Goal: Submit feedback/report problem: Submit feedback/report problem

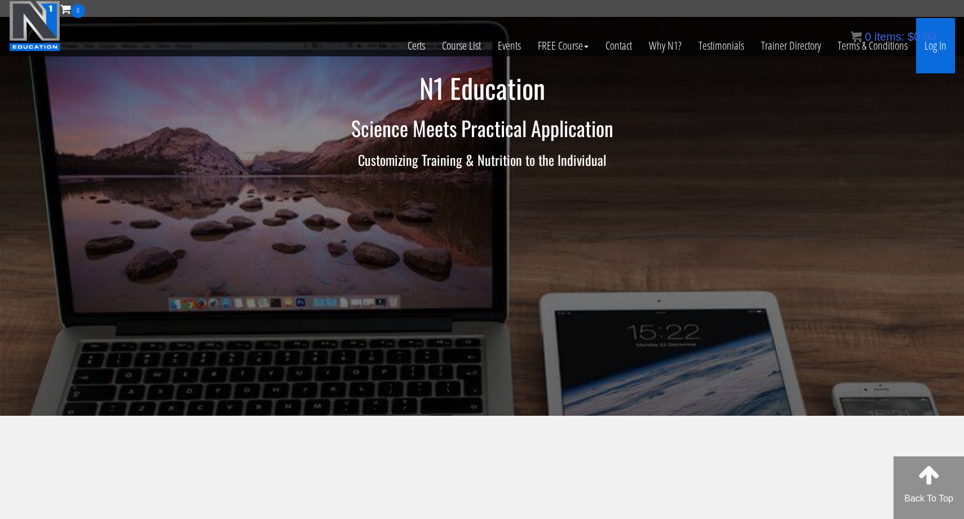
click at [945, 43] on link "Log In" at bounding box center [935, 45] width 39 height 55
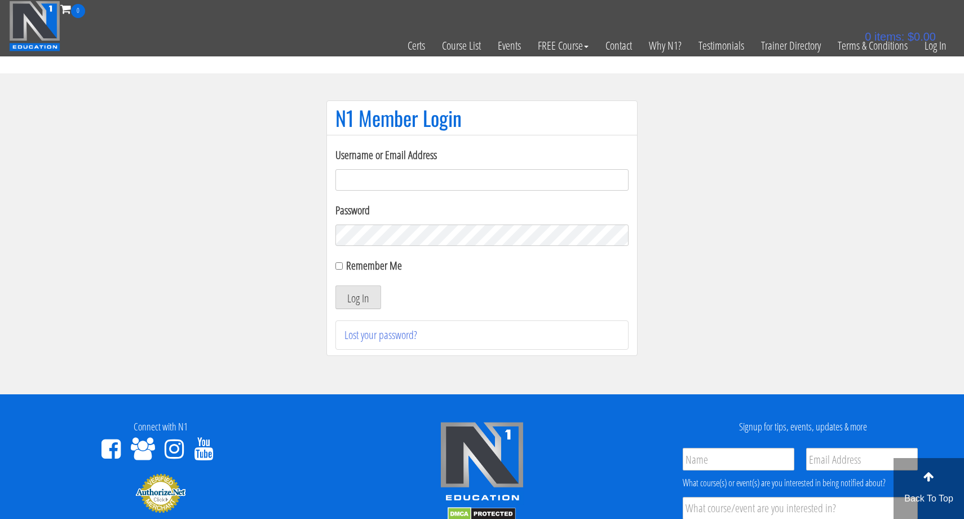
click at [456, 188] on input "Username or Email Address" at bounding box center [482, 179] width 293 height 21
type input "coach.af29@gmail.com"
click at [343, 266] on div "Remember Me" at bounding box center [482, 265] width 293 height 17
click at [338, 266] on input "Remember Me" at bounding box center [339, 265] width 7 height 7
checkbox input "true"
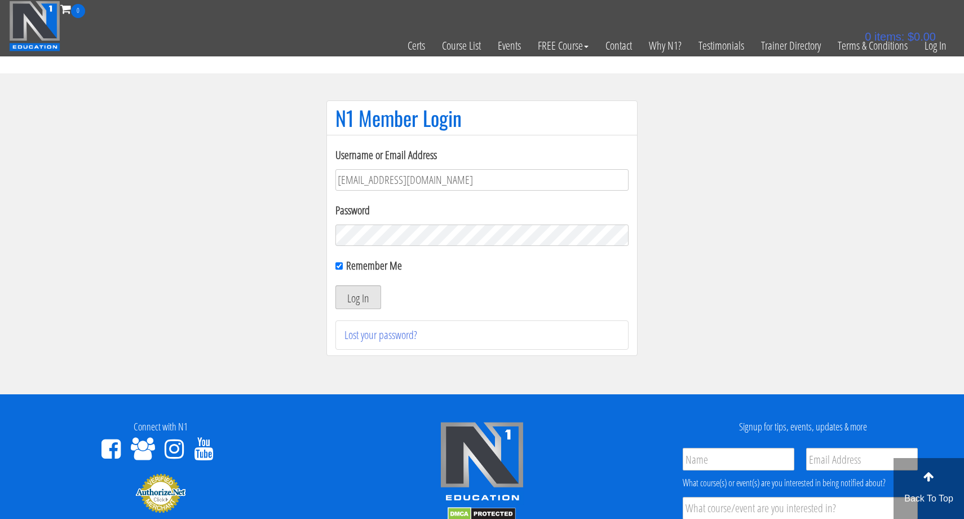
click at [353, 287] on button "Log In" at bounding box center [359, 297] width 46 height 24
click at [353, 288] on button "Log In" at bounding box center [359, 297] width 46 height 24
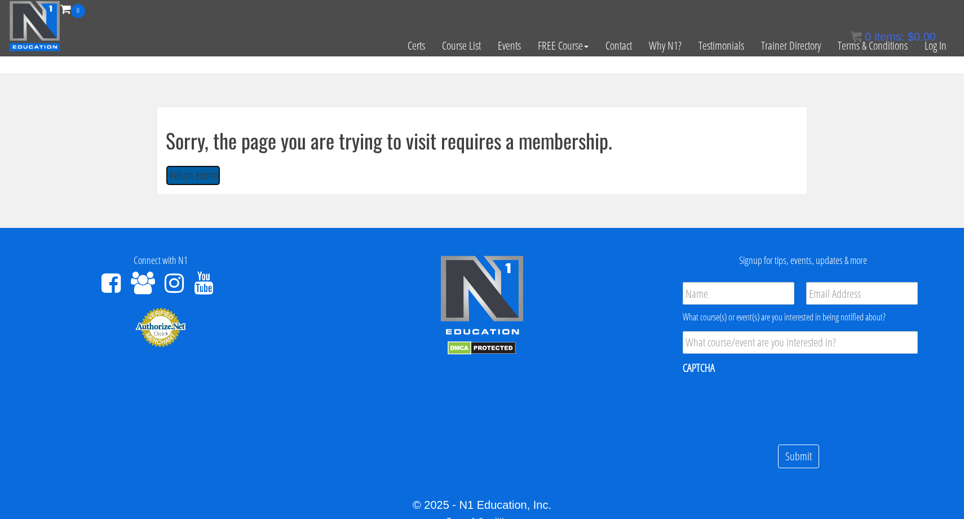
click at [176, 168] on button "Return Home" at bounding box center [193, 175] width 55 height 21
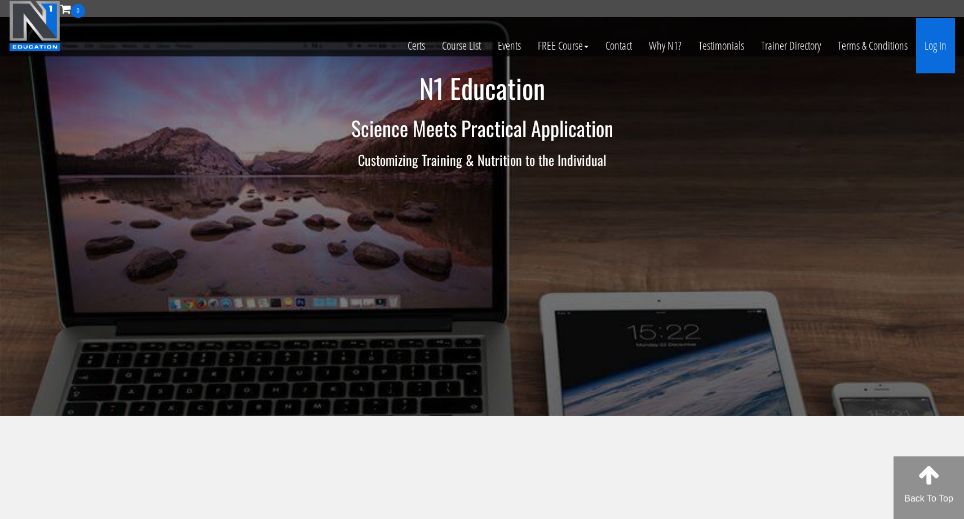
click at [931, 41] on link "Log In" at bounding box center [935, 45] width 39 height 55
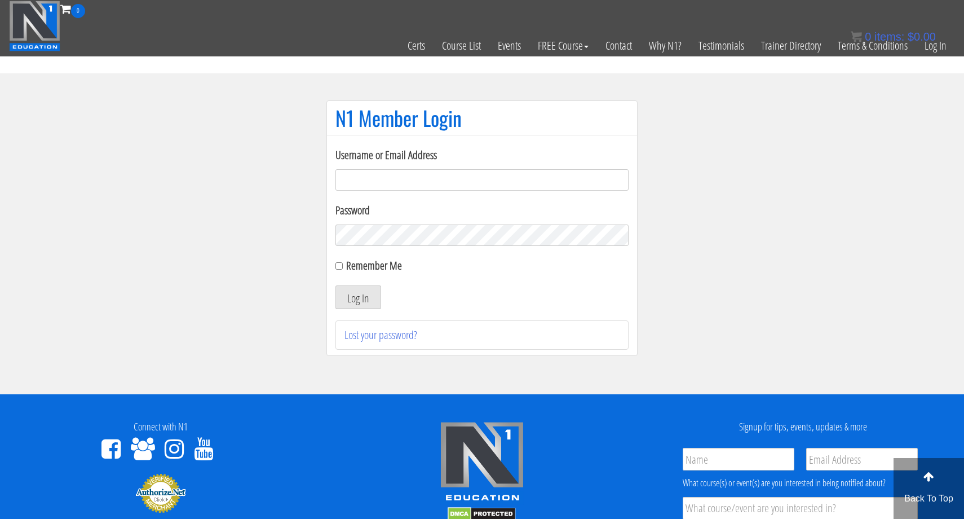
click at [572, 188] on input "Username or Email Address" at bounding box center [482, 179] width 293 height 21
type input "coach.af29@gmail.com"
click at [360, 290] on button "Log In" at bounding box center [359, 297] width 46 height 24
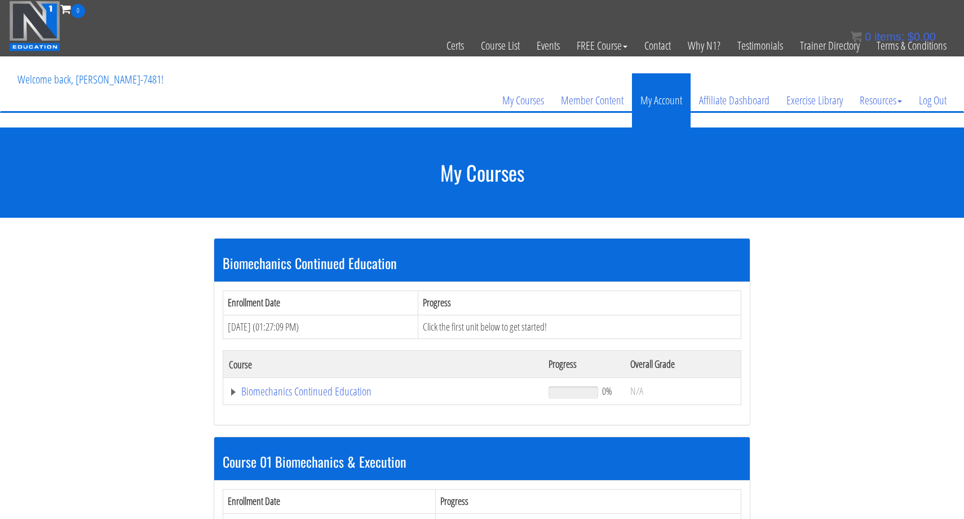
click at [658, 103] on link "My Account" at bounding box center [661, 100] width 59 height 54
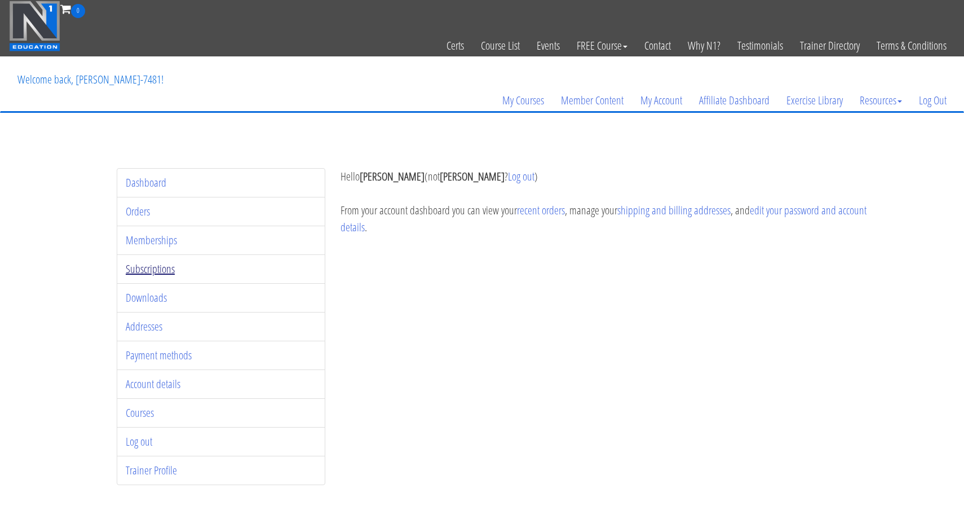
click at [161, 273] on link "Subscriptions" at bounding box center [150, 268] width 49 height 15
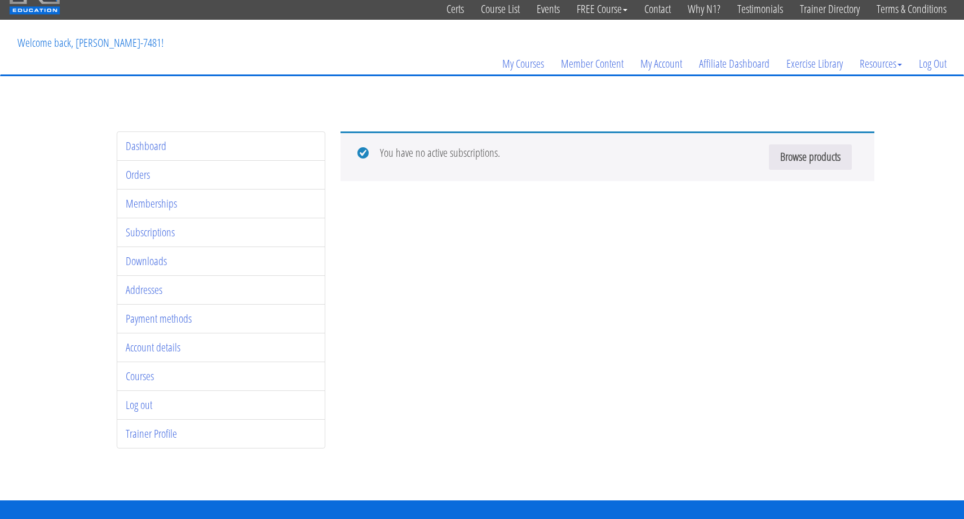
scroll to position [37, 0]
click at [159, 207] on link "Memberships" at bounding box center [151, 202] width 51 height 15
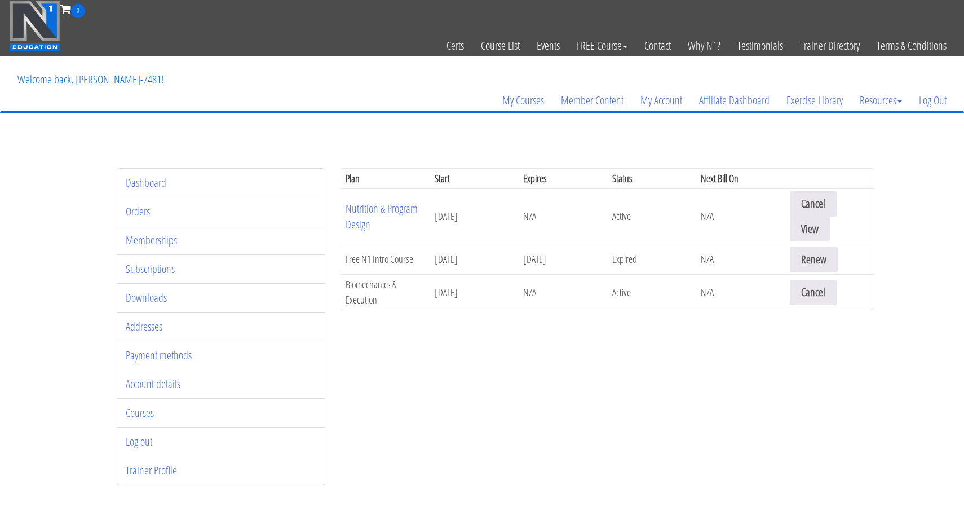
scroll to position [11, 0]
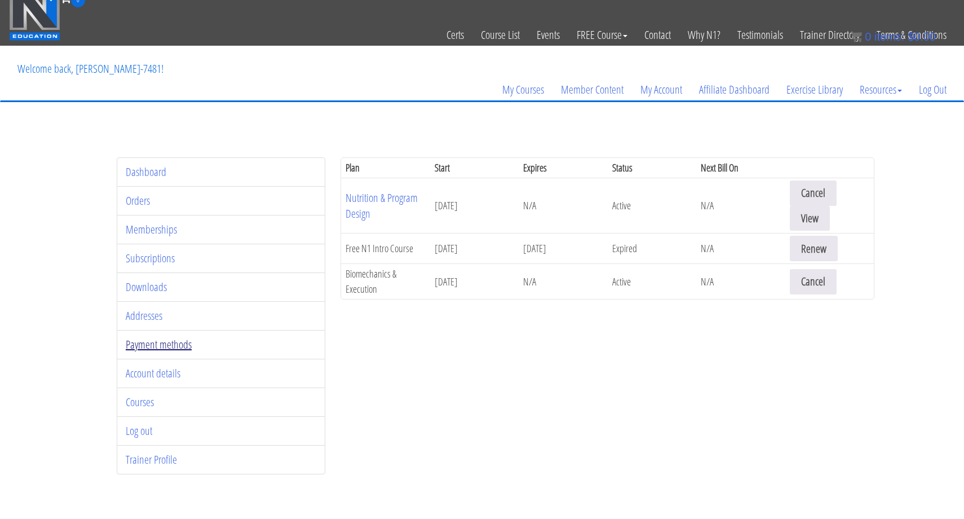
click at [168, 350] on link "Payment methods" at bounding box center [159, 344] width 66 height 15
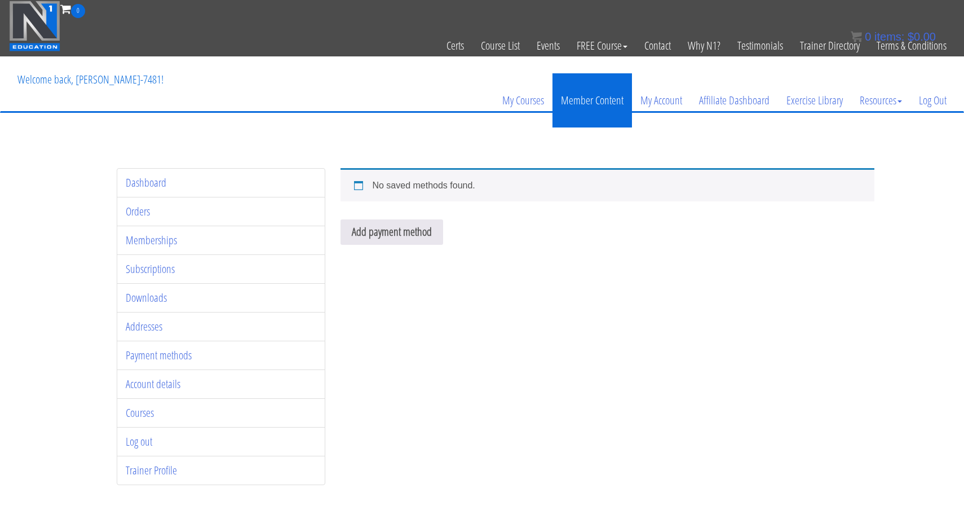
click at [597, 104] on link "Member Content" at bounding box center [593, 100] width 80 height 54
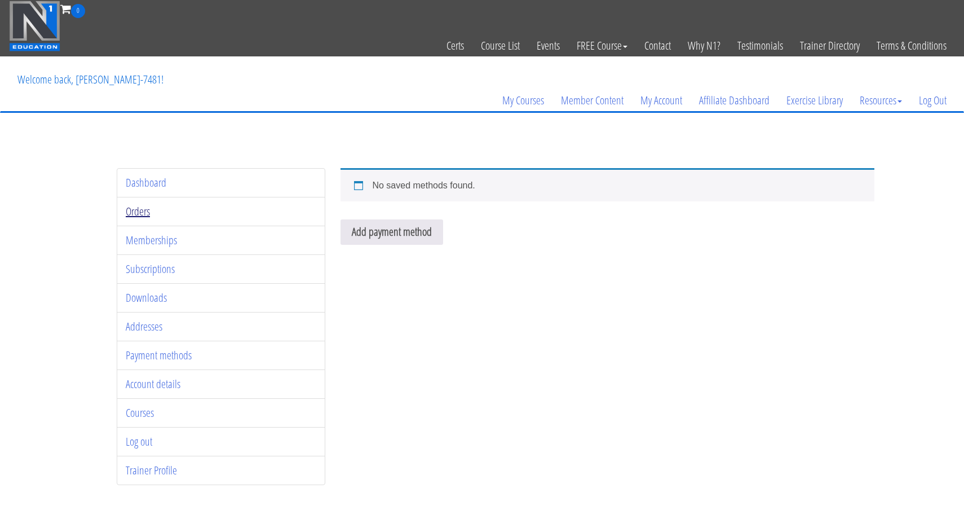
click at [147, 211] on link "Orders" at bounding box center [138, 211] width 24 height 15
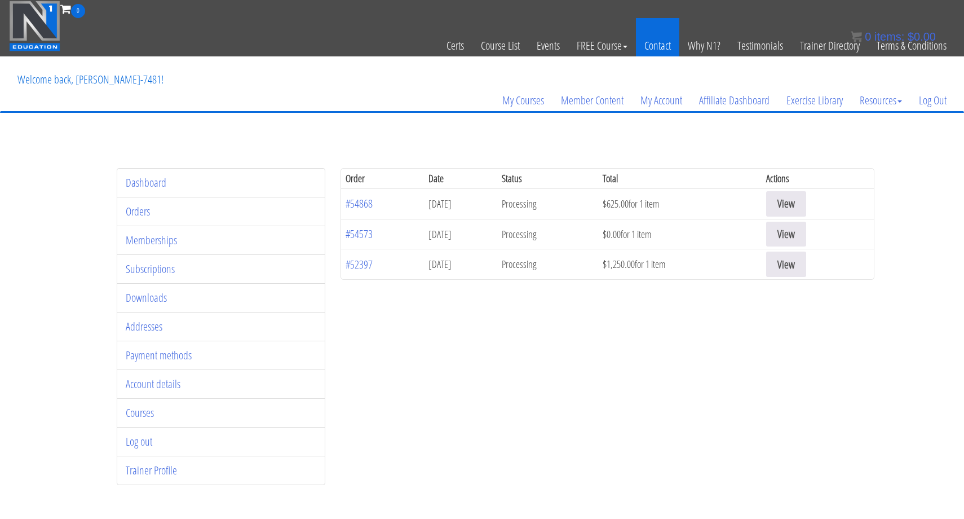
click at [664, 49] on link "Contact" at bounding box center [657, 45] width 43 height 55
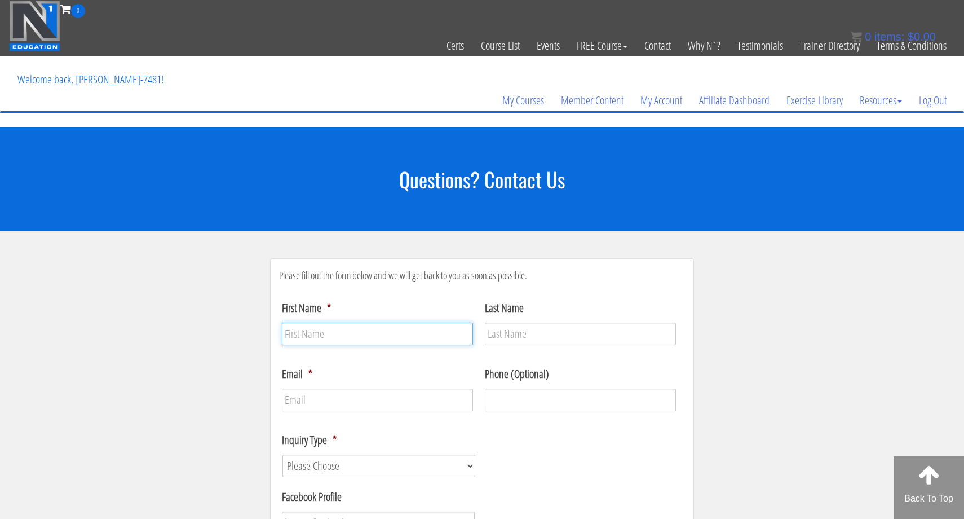
click at [323, 336] on input "First Name *" at bounding box center [377, 334] width 191 height 23
type input "Alistair"
type input "Fraser"
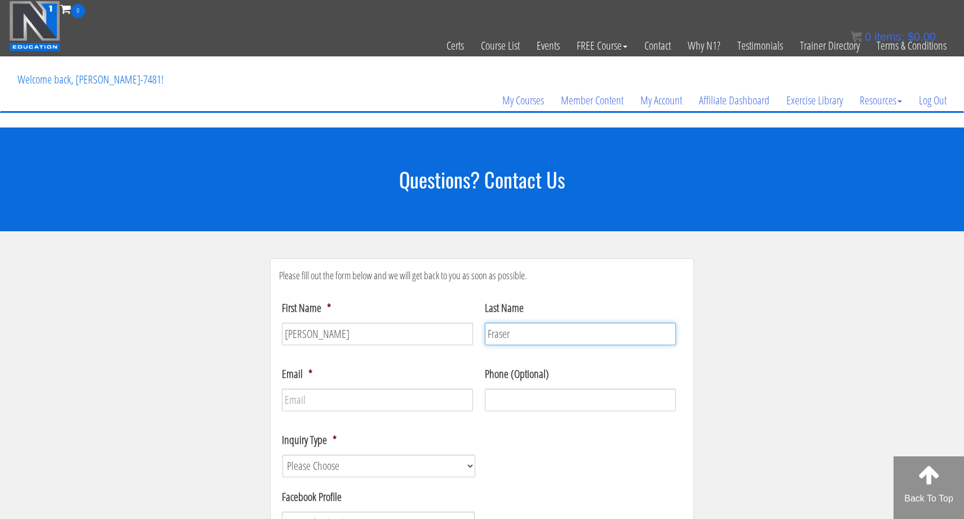
type input "coach.af29@gmail.com"
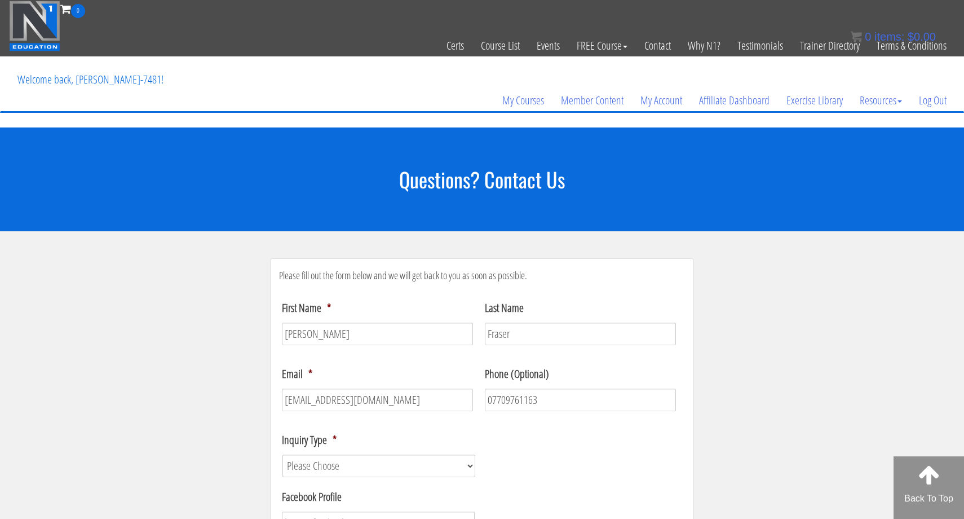
type input "(077) 097-6116"
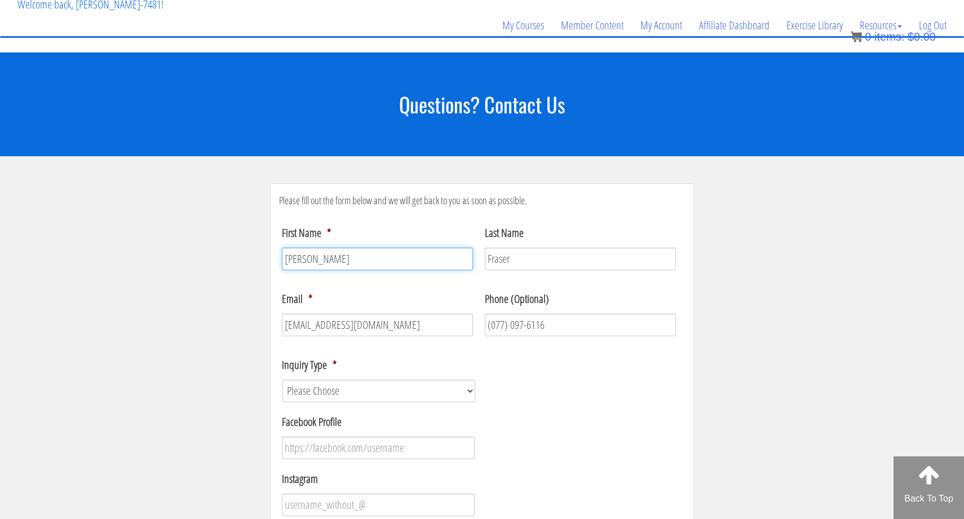
scroll to position [77, 0]
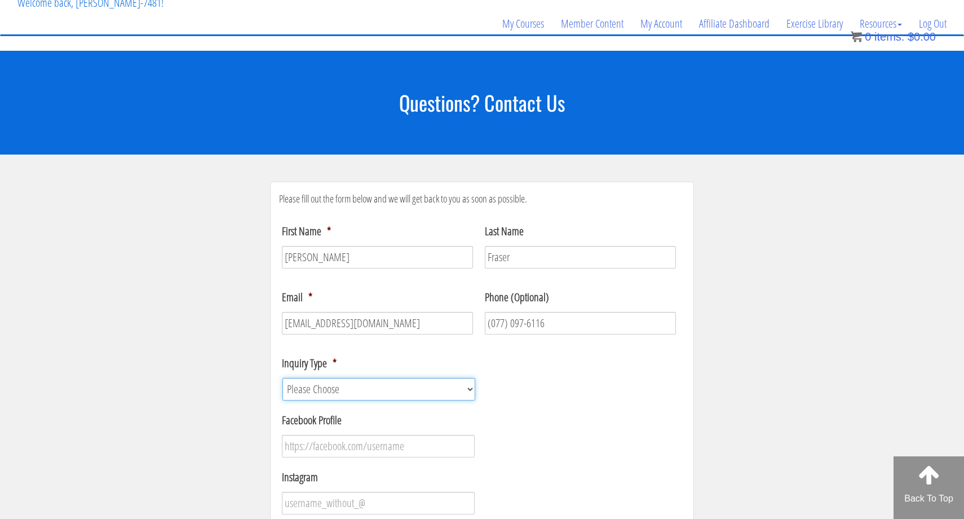
click at [449, 387] on select "Please Choose Course / Certification Information Technical Support Coaching Inq…" at bounding box center [379, 389] width 193 height 23
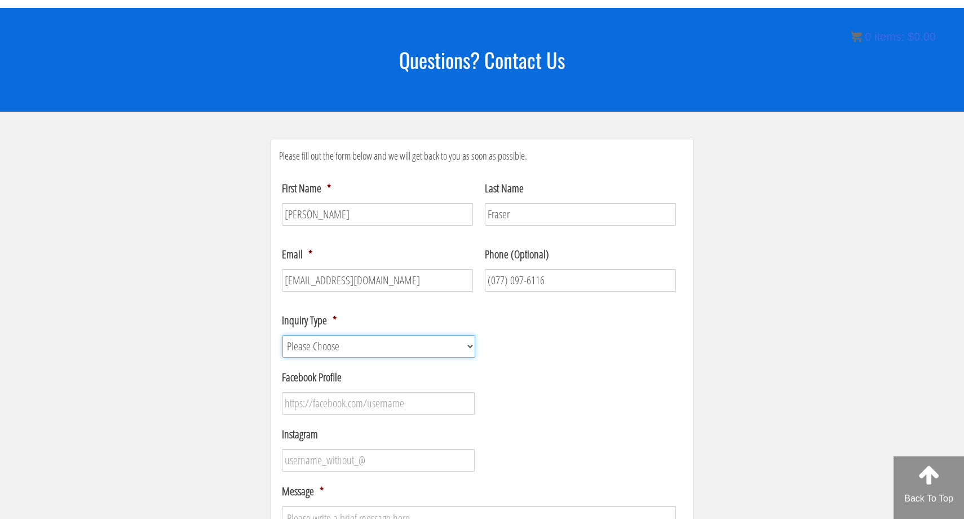
scroll to position [131, 0]
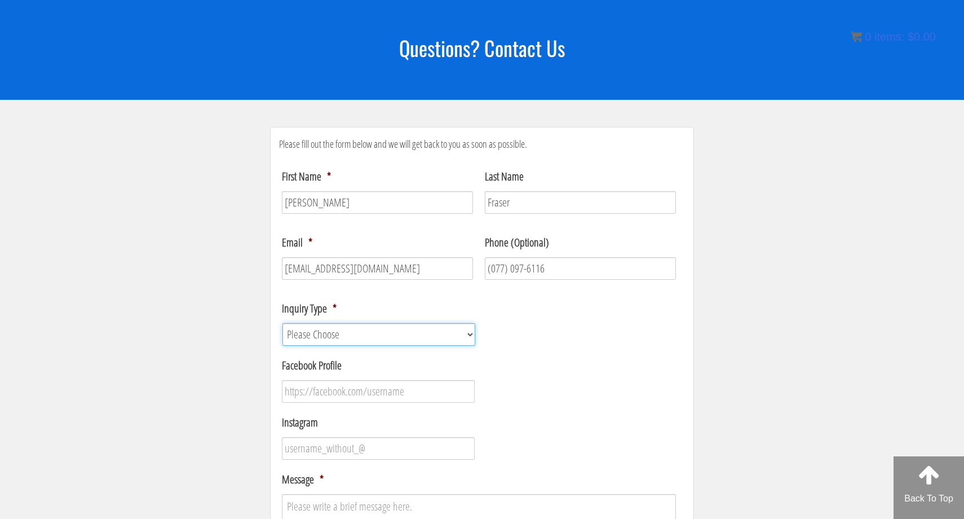
click at [427, 330] on select "Please Choose Course / Certification Information Technical Support Coaching Inq…" at bounding box center [379, 334] width 193 height 23
select select "Technical Support"
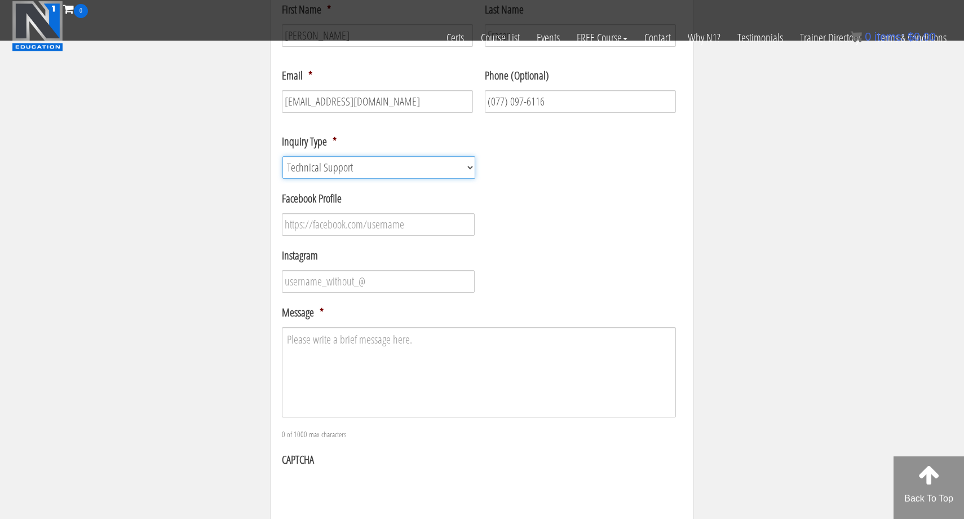
scroll to position [252, 0]
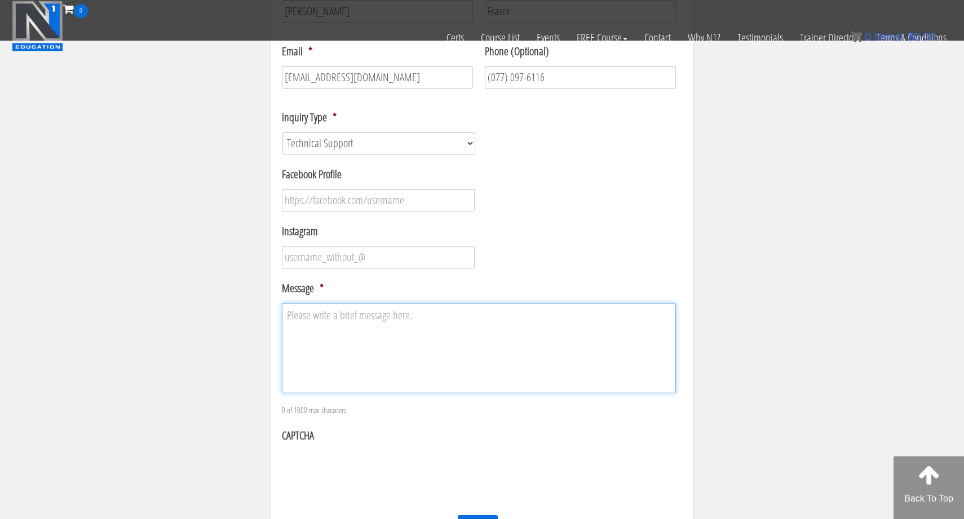
click at [469, 305] on textarea "Message *" at bounding box center [479, 348] width 394 height 90
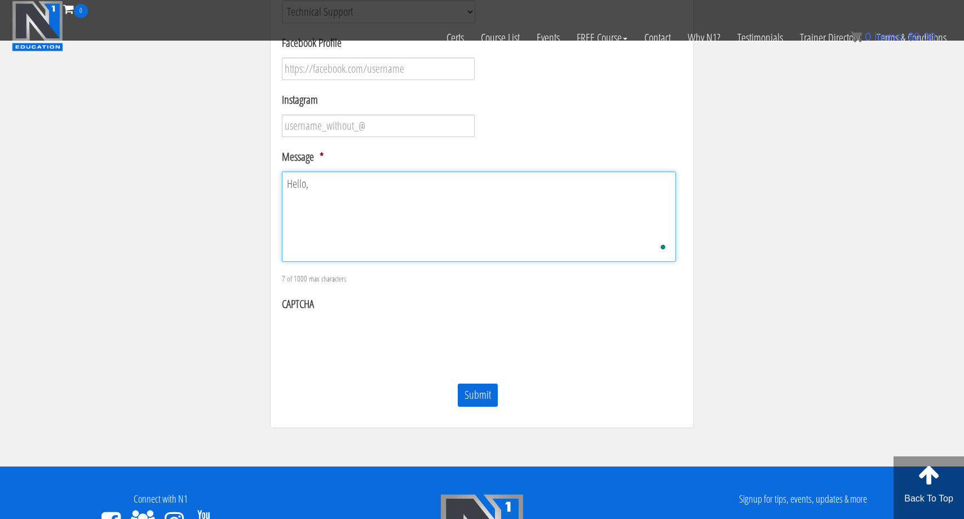
scroll to position [381, 0]
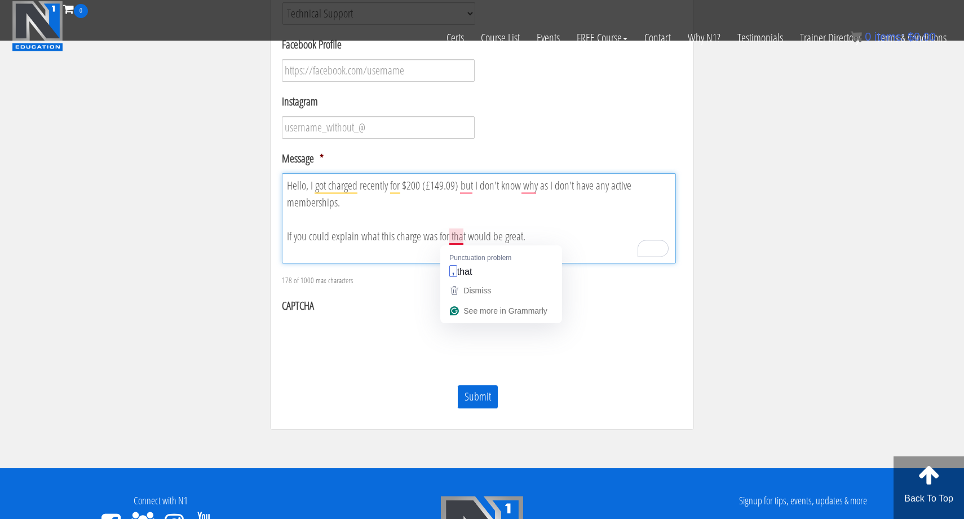
click at [454, 282] on div "Dismiss" at bounding box center [501, 290] width 107 height 17
type textarea "Hello, I got charged recently for $200 (£149.09), but I don't know why, as I do…"
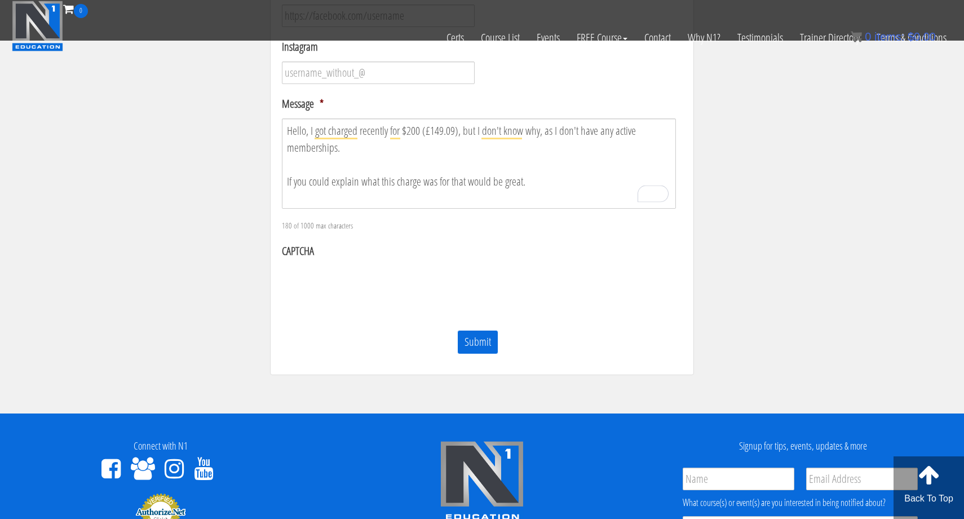
scroll to position [450, 0]
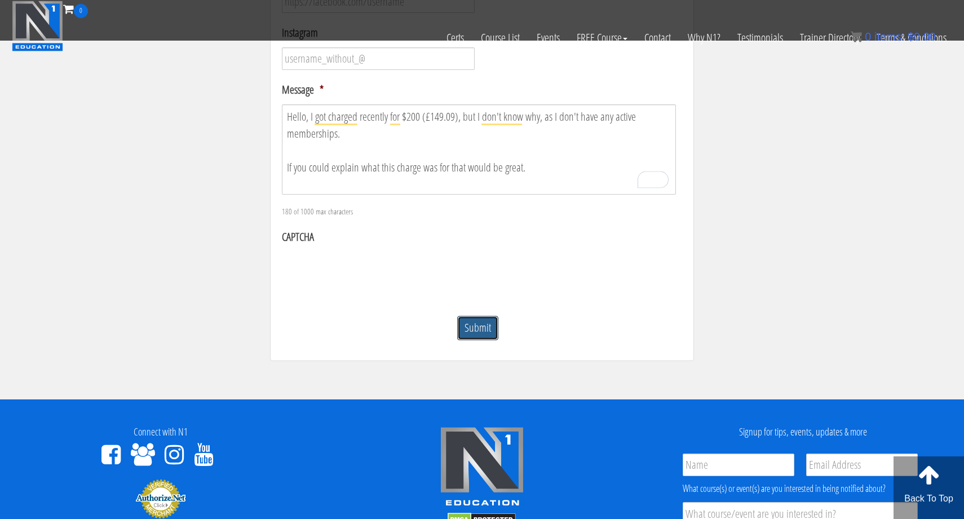
click at [485, 324] on input "Submit" at bounding box center [477, 328] width 41 height 24
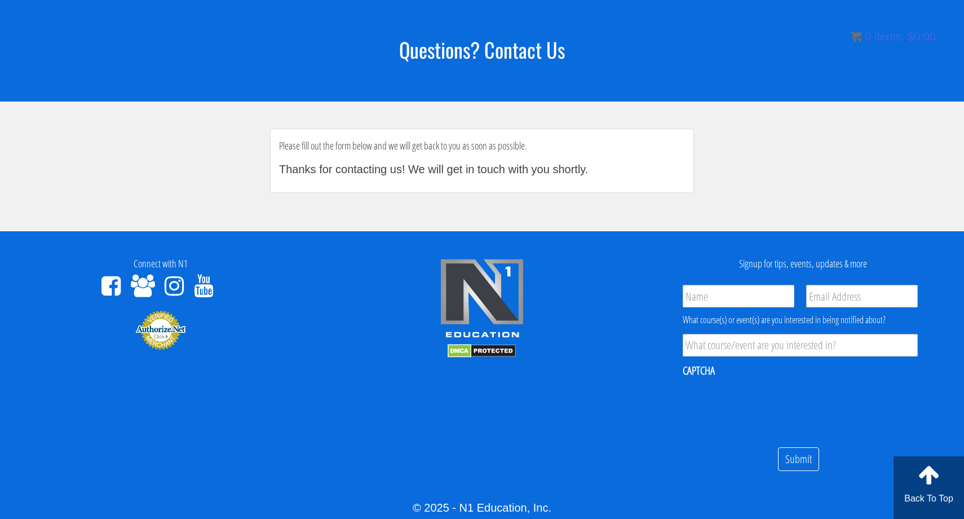
scroll to position [0, 0]
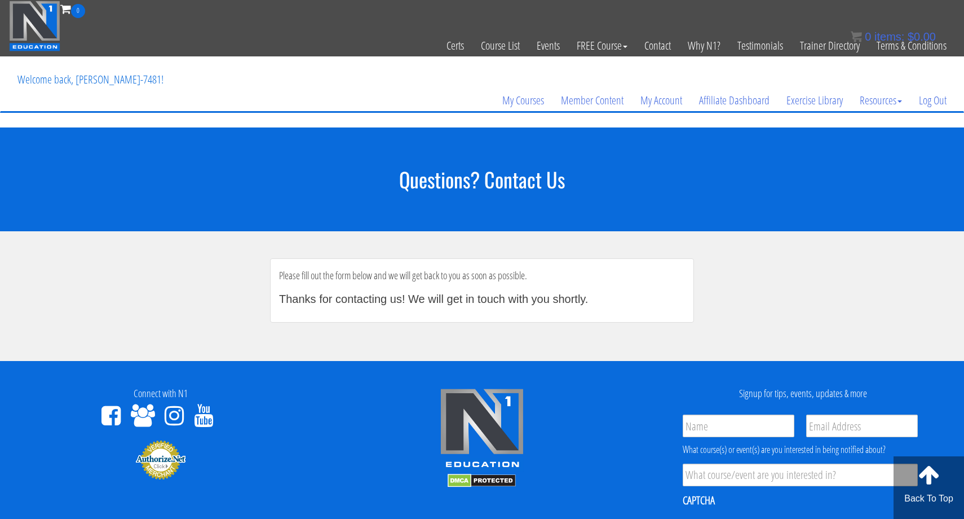
click at [36, 25] on img at bounding box center [34, 26] width 51 height 51
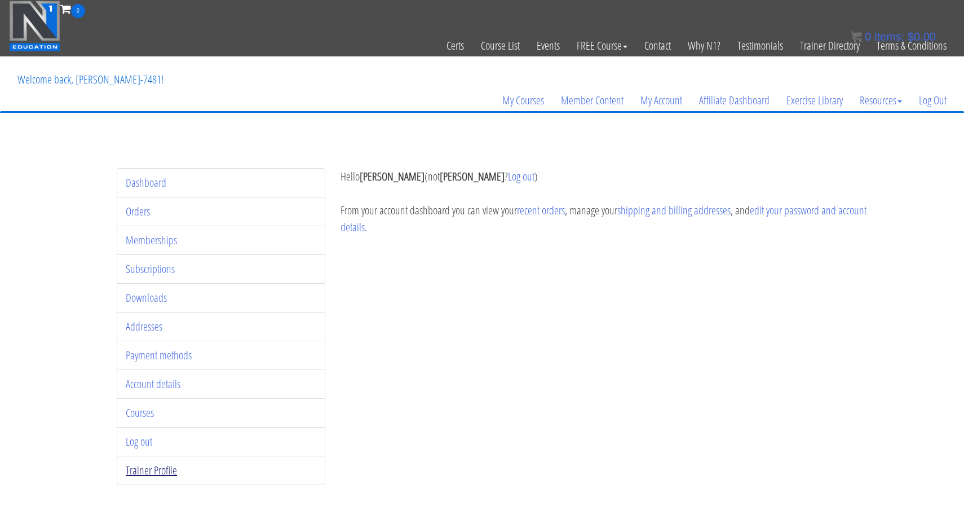
click at [157, 465] on link "Trainer Profile" at bounding box center [151, 469] width 51 height 15
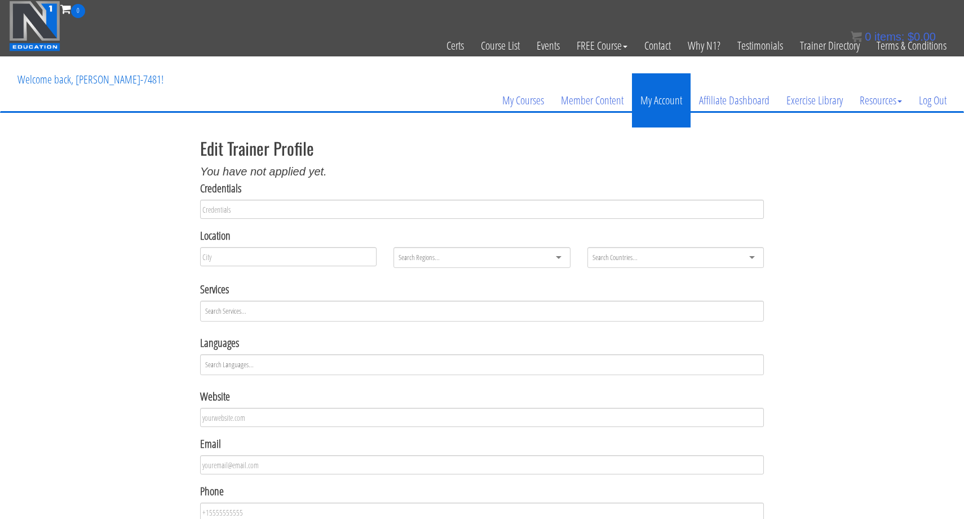
click at [675, 103] on link "My Account" at bounding box center [661, 100] width 59 height 54
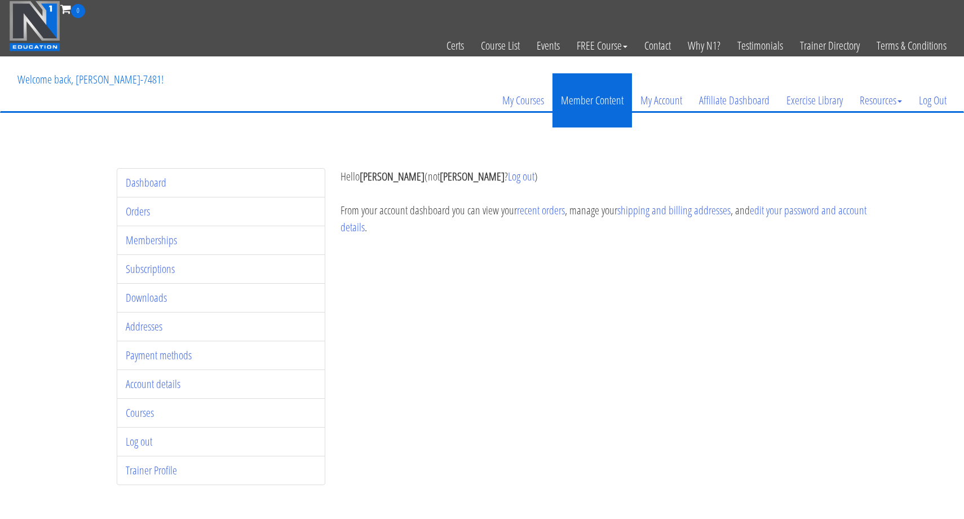
click at [592, 107] on link "Member Content" at bounding box center [593, 100] width 80 height 54
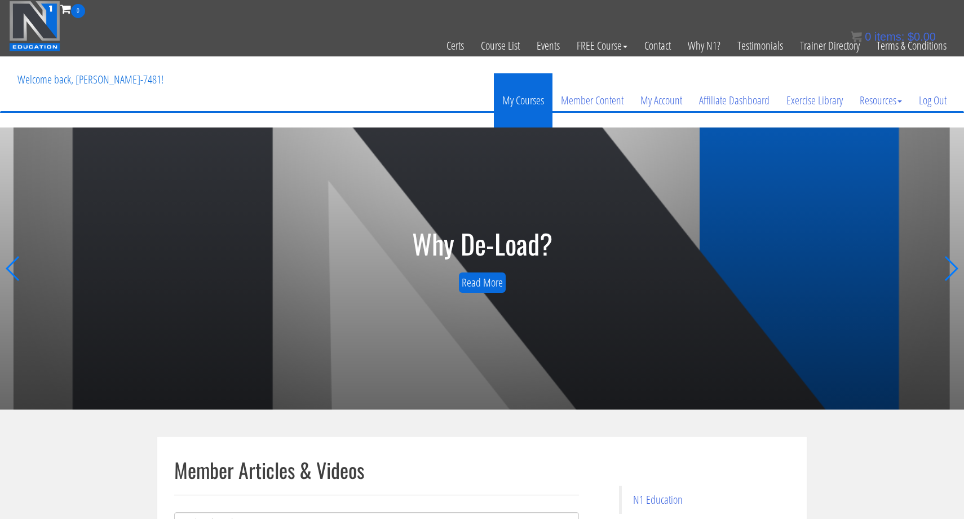
click at [529, 107] on link "My Courses" at bounding box center [523, 100] width 59 height 54
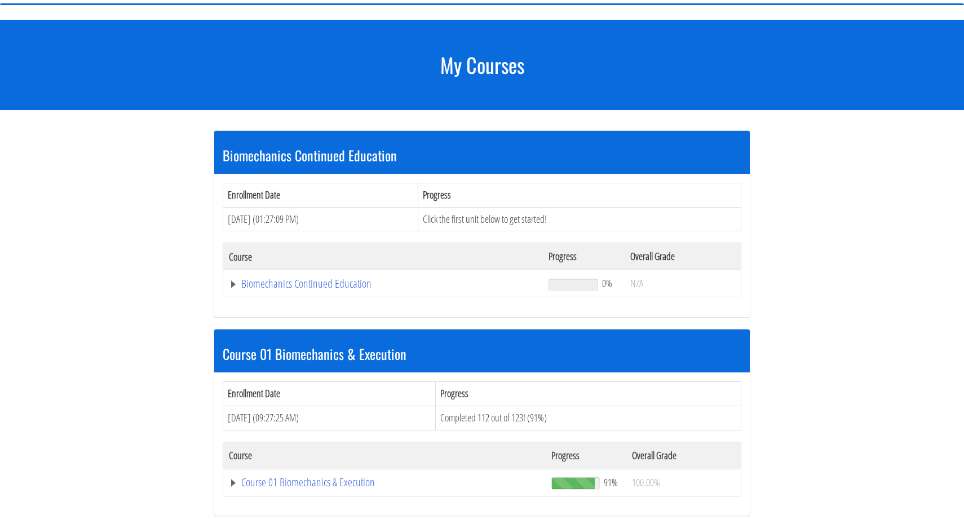
scroll to position [125, 0]
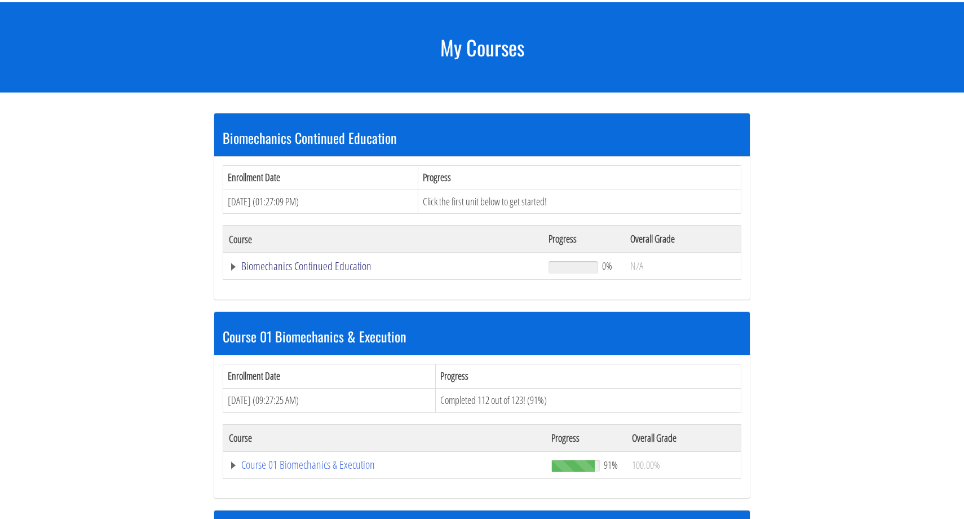
click at [314, 261] on link "Biomechanics Continued Education" at bounding box center [383, 266] width 309 height 11
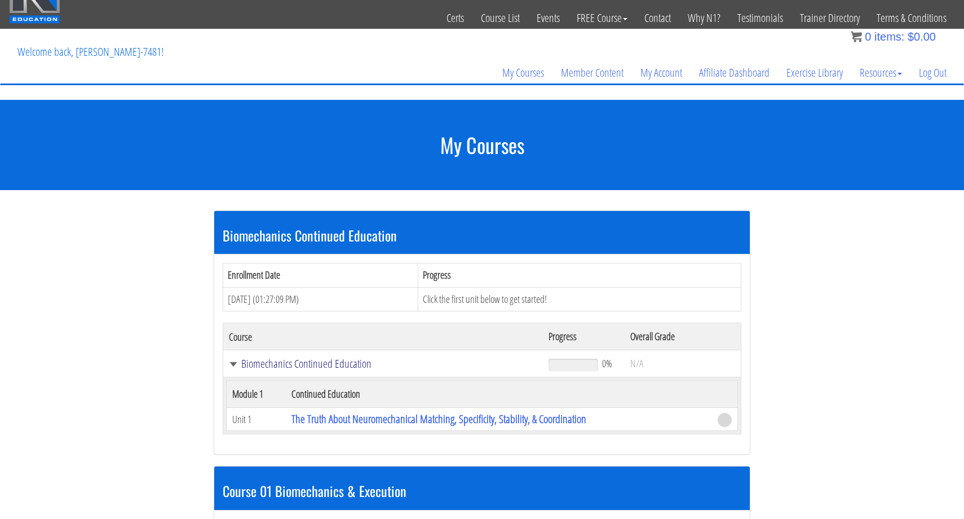
scroll to position [0, 0]
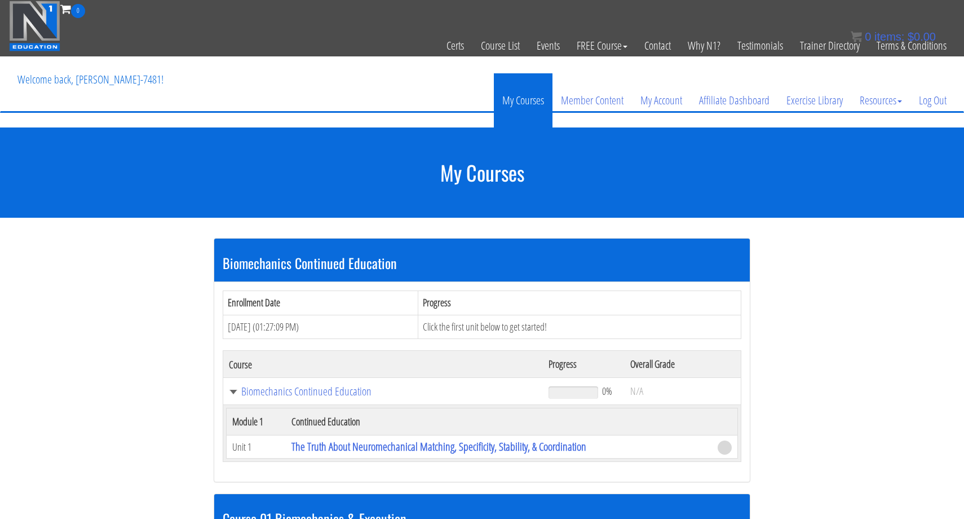
click at [530, 109] on link "My Courses" at bounding box center [523, 100] width 59 height 54
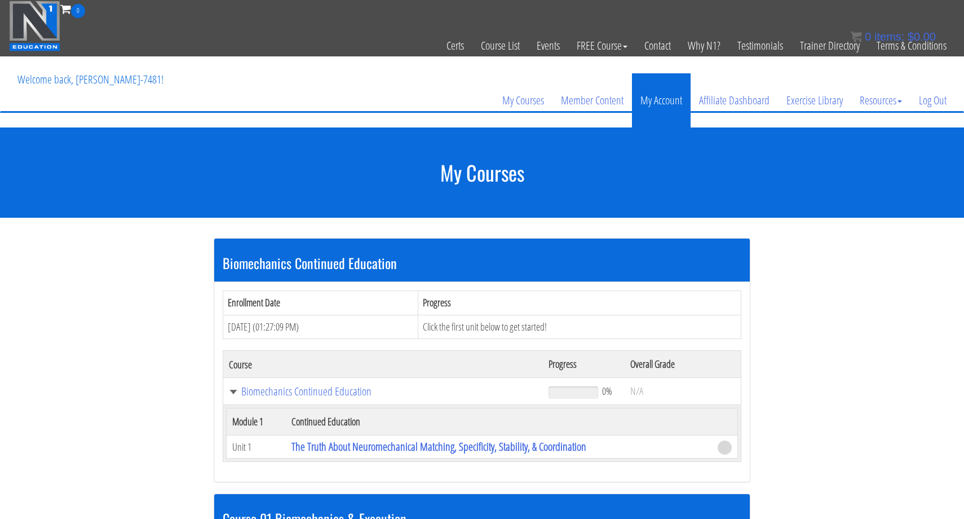
click at [659, 104] on link "My Account" at bounding box center [661, 100] width 59 height 54
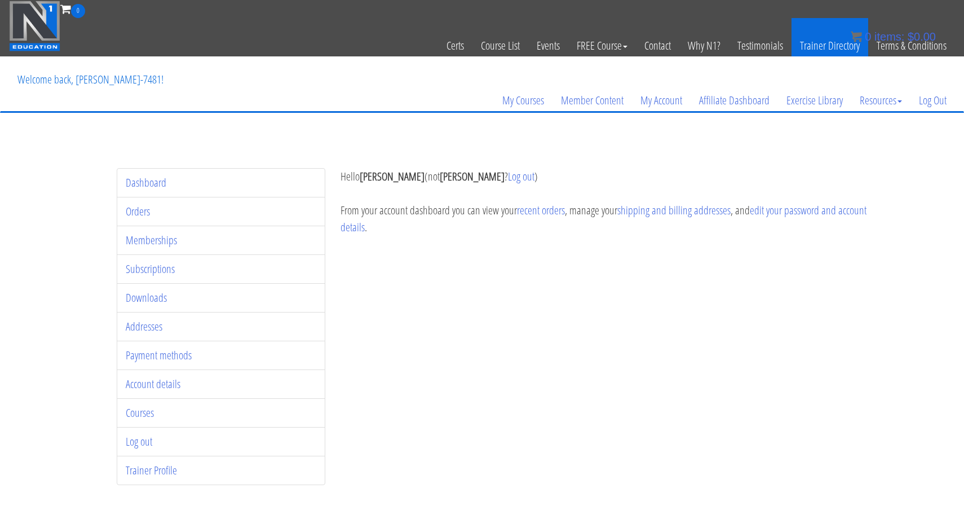
click at [822, 46] on link "Trainer Directory" at bounding box center [830, 45] width 77 height 55
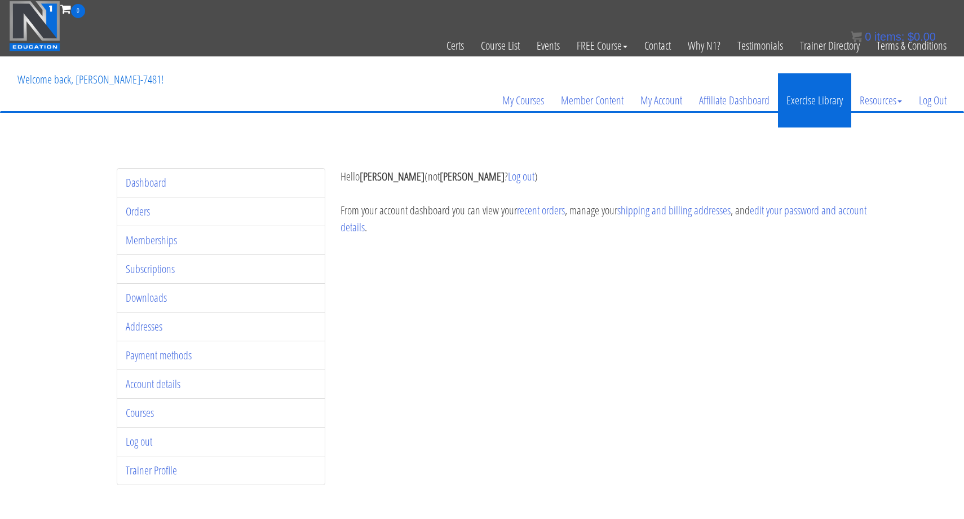
click at [809, 102] on link "Exercise Library" at bounding box center [814, 100] width 73 height 54
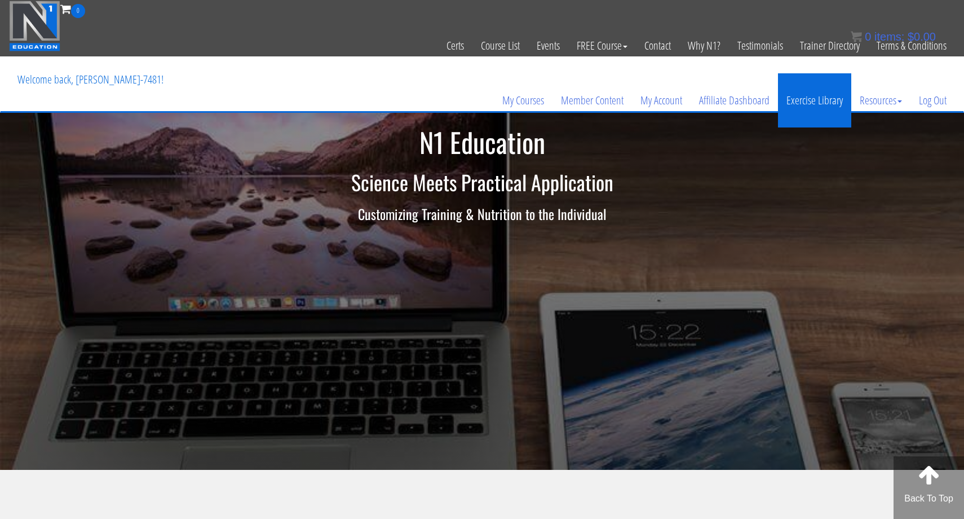
click at [812, 93] on link "Exercise Library" at bounding box center [814, 100] width 73 height 54
